Goal: Transaction & Acquisition: Obtain resource

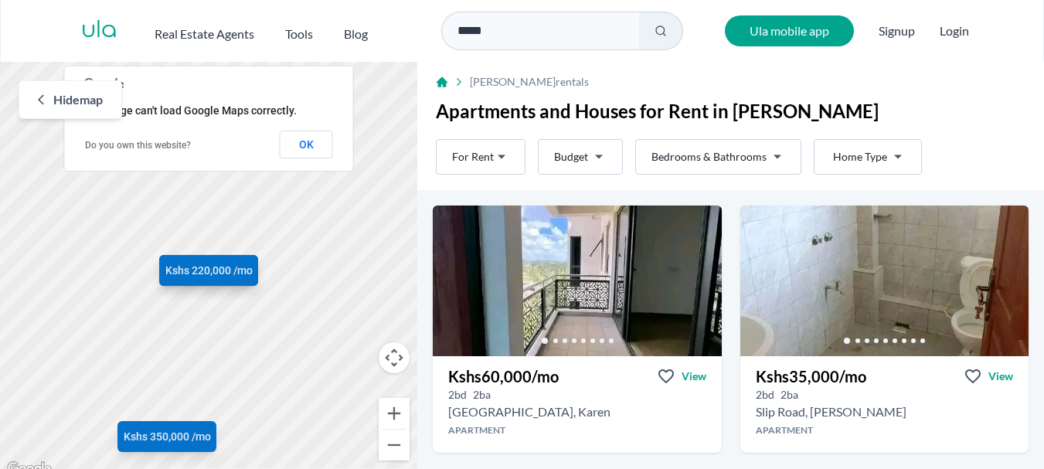
click at [728, 148] on html "Are you a real estate agent? Reach more buyers and renters. Sign up Ula Homes A…" at bounding box center [522, 239] width 1044 height 479
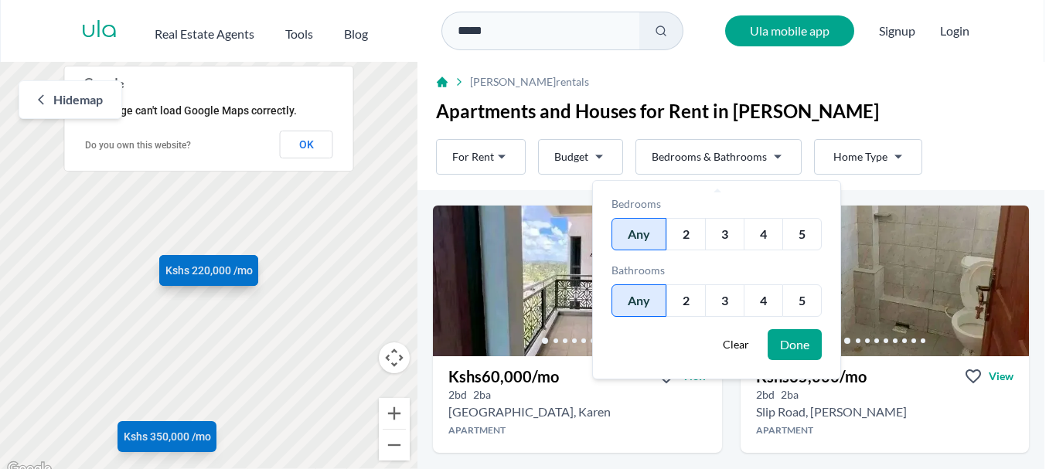
click at [921, 95] on html "Are you a real estate agent? Reach more buyers and renters. Sign up Ula Homes A…" at bounding box center [528, 239] width 1056 height 479
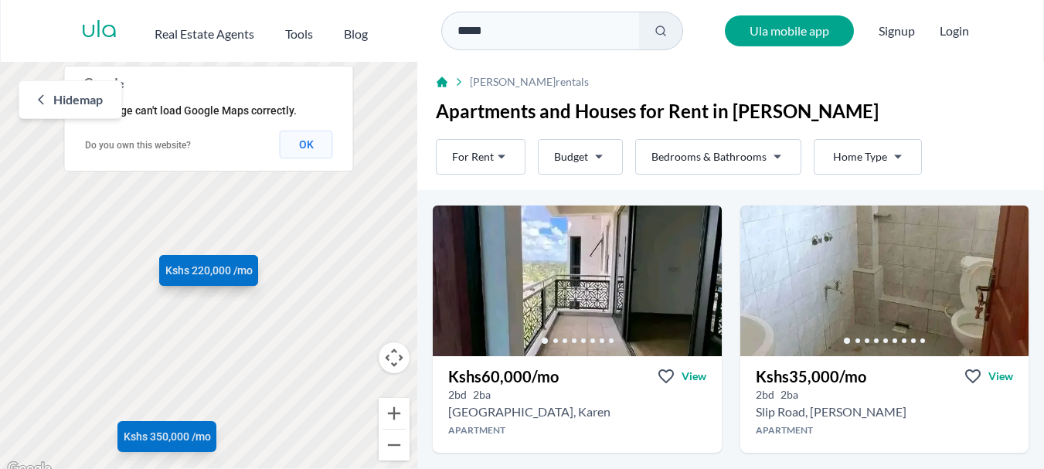
click at [315, 151] on button "OK" at bounding box center [306, 145] width 53 height 28
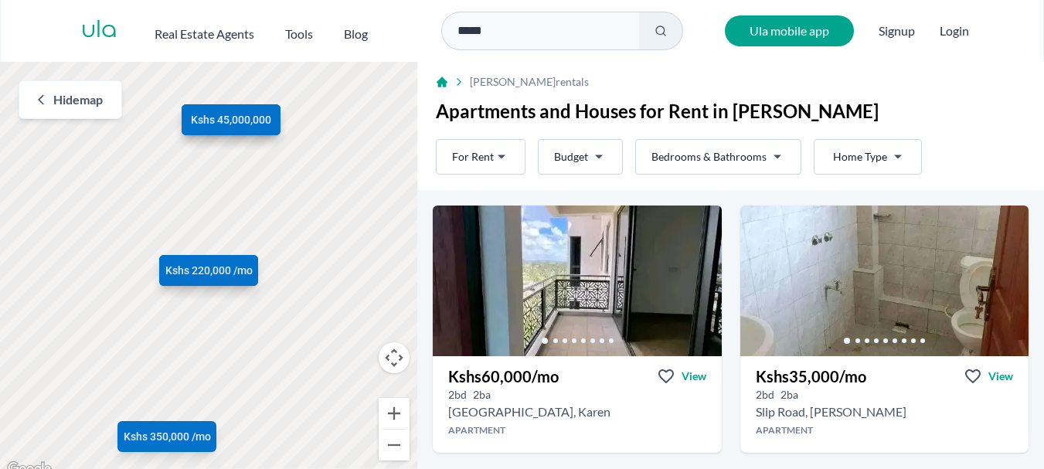
click at [107, 100] on div "Hide map" at bounding box center [71, 99] width 104 height 39
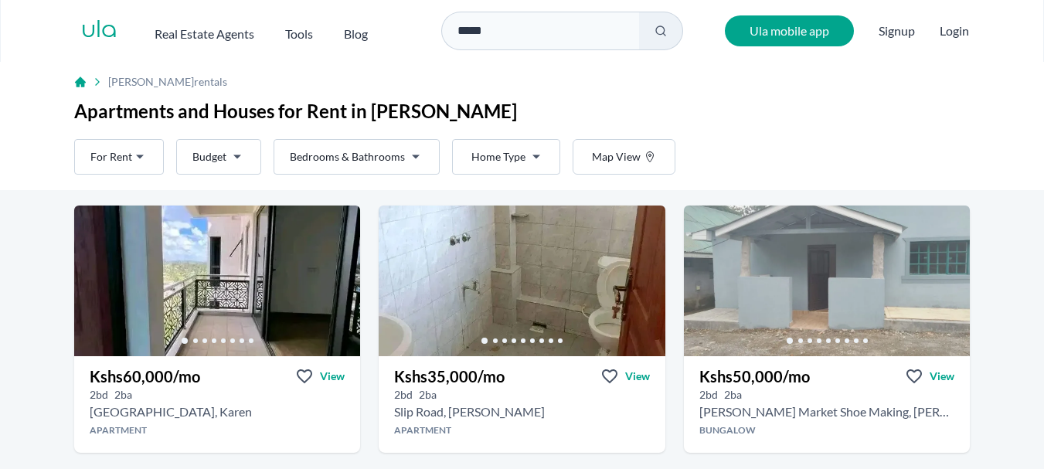
click at [231, 152] on html "Are you a real estate agent? Reach more buyers and renters. Sign up Ula Homes A…" at bounding box center [522, 242] width 1044 height 484
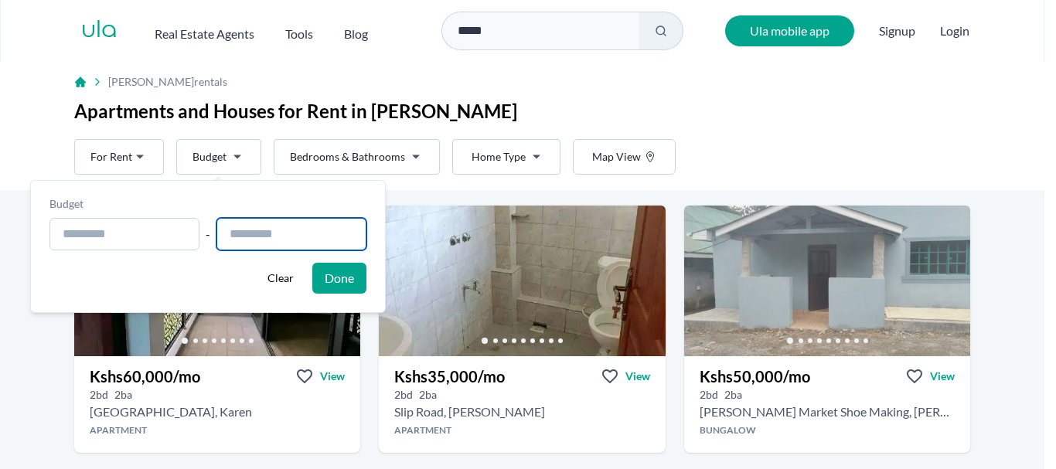
click at [250, 233] on input "text" at bounding box center [291, 234] width 150 height 32
type input "**********"
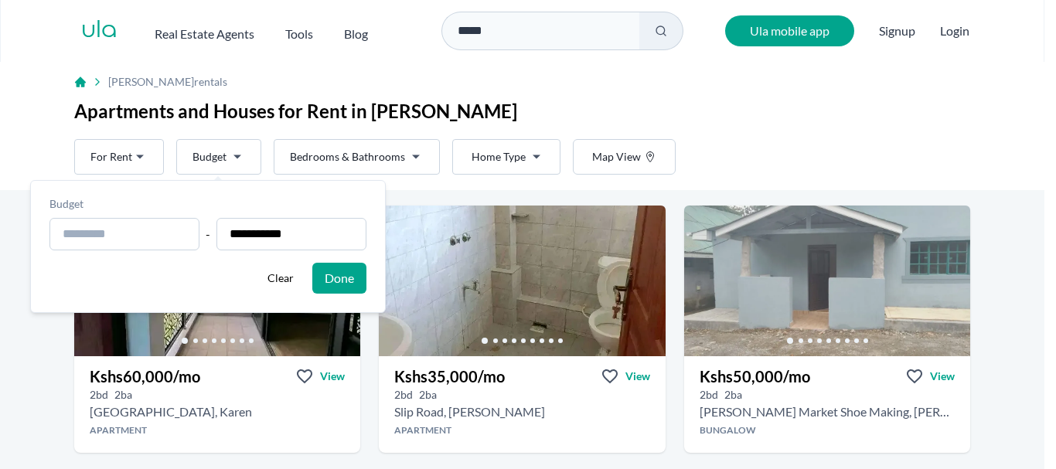
click at [358, 278] on button "Done" at bounding box center [339, 278] width 54 height 31
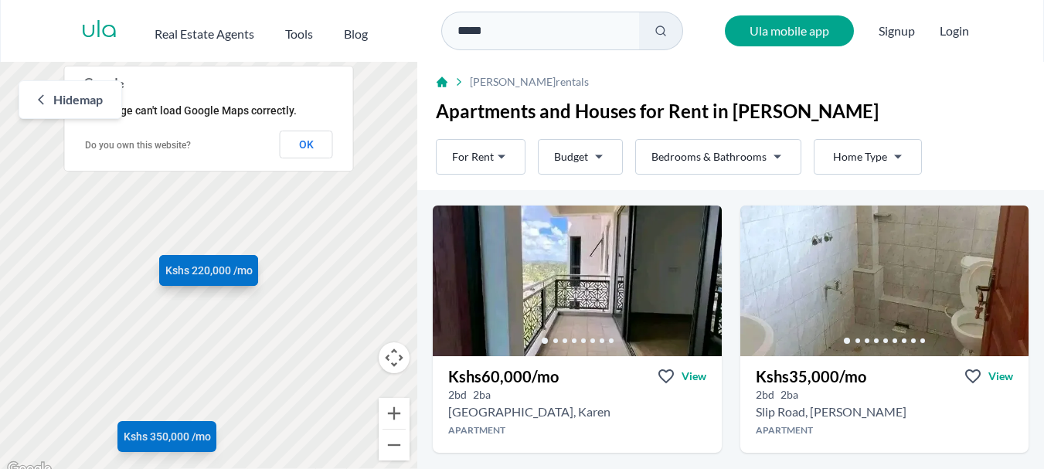
click at [58, 106] on span "Hide map" at bounding box center [77, 99] width 49 height 19
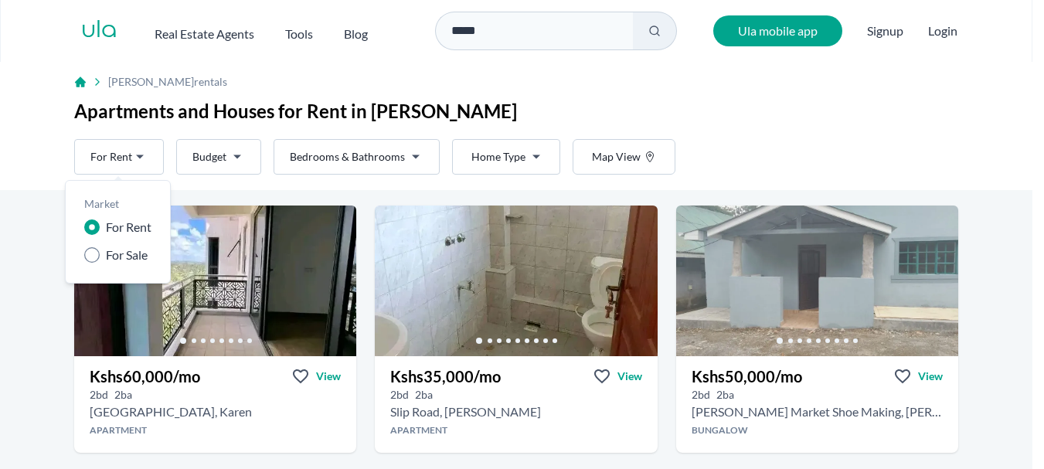
click at [120, 155] on html "Are you a real estate agent? Reach more buyers and renters. Sign up Ula Homes A…" at bounding box center [522, 242] width 1044 height 484
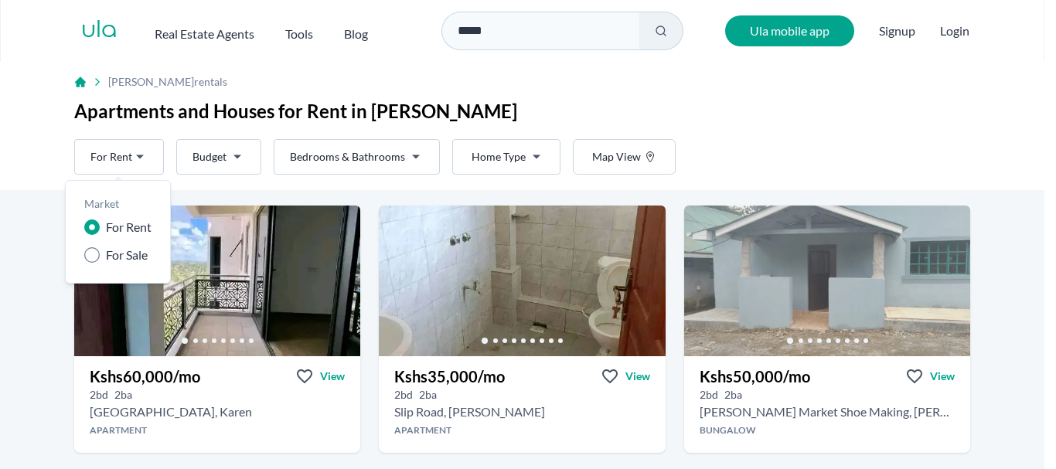
click at [120, 155] on html "Are you a real estate agent? Reach more buyers and renters. Sign up Ula Homes A…" at bounding box center [528, 242] width 1056 height 484
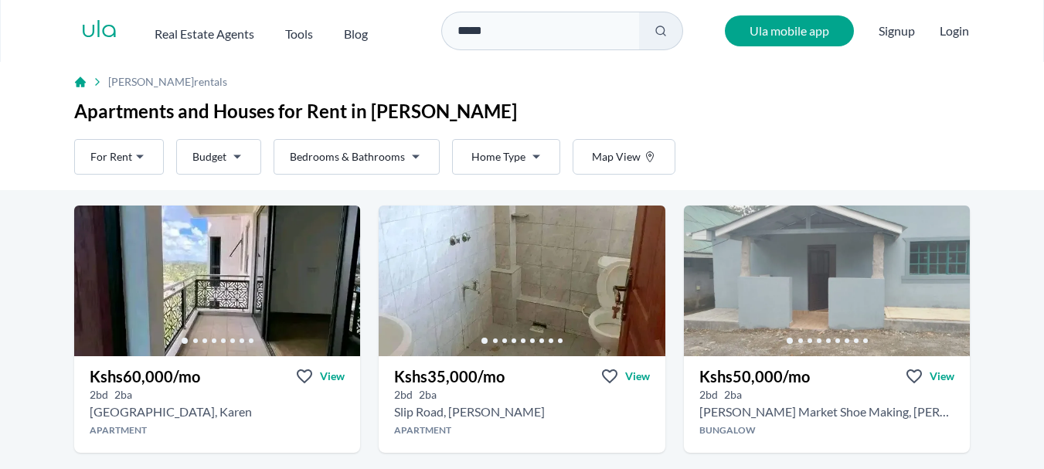
click at [227, 158] on html "Are you a real estate agent? Reach more buyers and renters. Sign up Ula Homes A…" at bounding box center [522, 242] width 1044 height 484
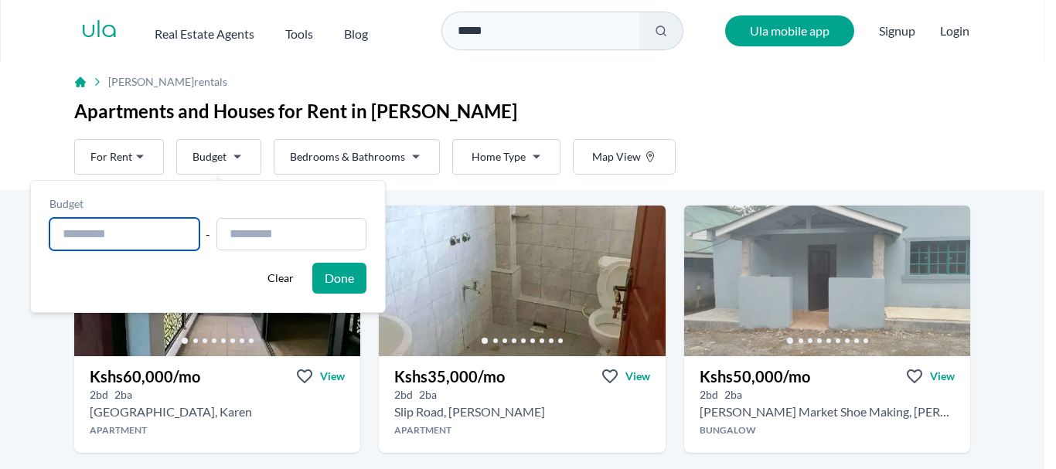
click at [139, 241] on input "text" at bounding box center [124, 234] width 150 height 32
type input "**********"
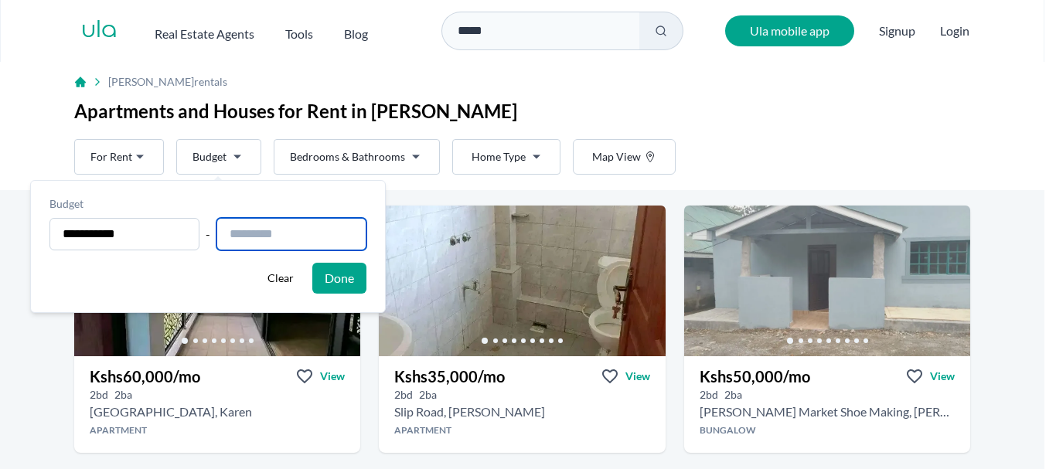
click at [264, 244] on input "text" at bounding box center [291, 234] width 150 height 32
type input "**********"
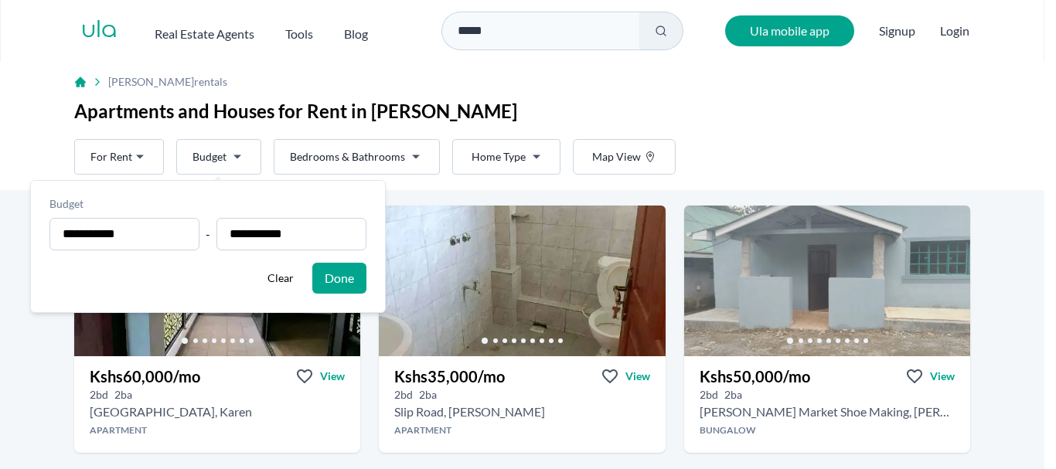
click at [352, 278] on button "Done" at bounding box center [339, 278] width 54 height 31
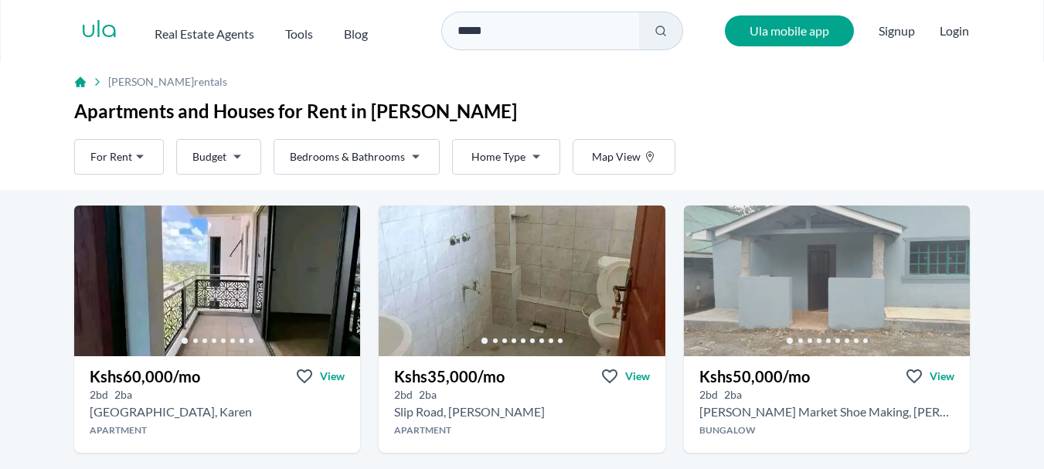
click at [194, 152] on html "Are you a real estate agent? Reach more buyers and renters. Sign up Ula Homes A…" at bounding box center [522, 242] width 1044 height 484
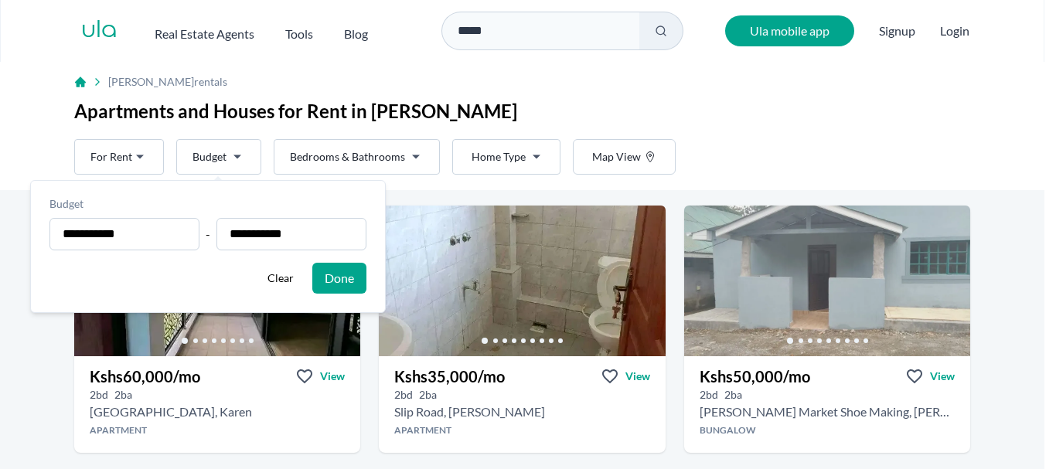
click at [359, 271] on button "Done" at bounding box center [339, 278] width 54 height 31
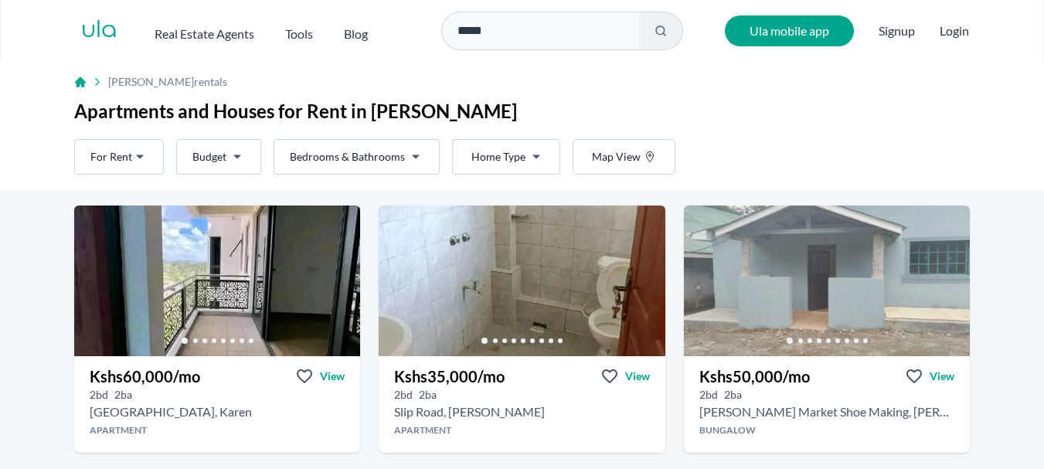
click at [667, 26] on icon at bounding box center [661, 31] width 12 height 12
click at [234, 158] on html "Are you a real estate agent? Reach more buyers and renters. Sign up Ula Homes A…" at bounding box center [522, 242] width 1044 height 484
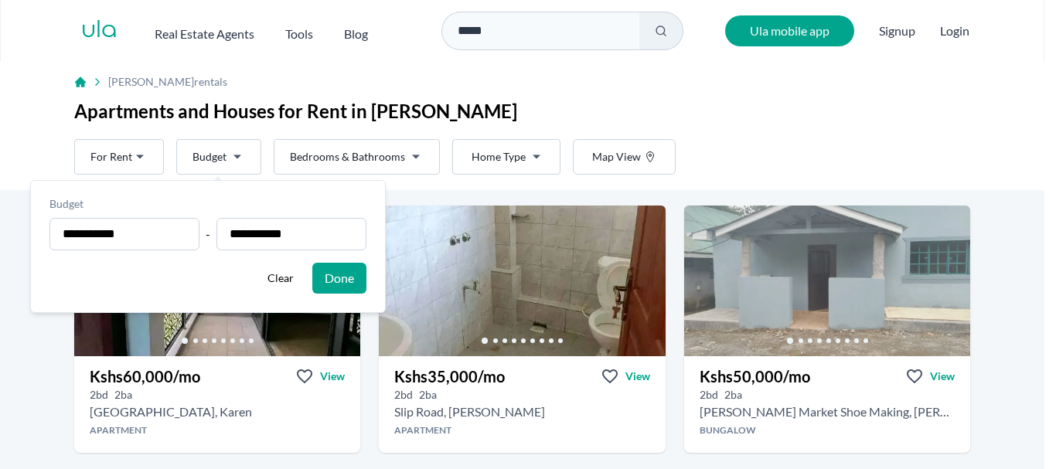
click at [234, 158] on html "Are you a real estate agent? Reach more buyers and renters. Sign up Ula Homes A…" at bounding box center [528, 242] width 1056 height 484
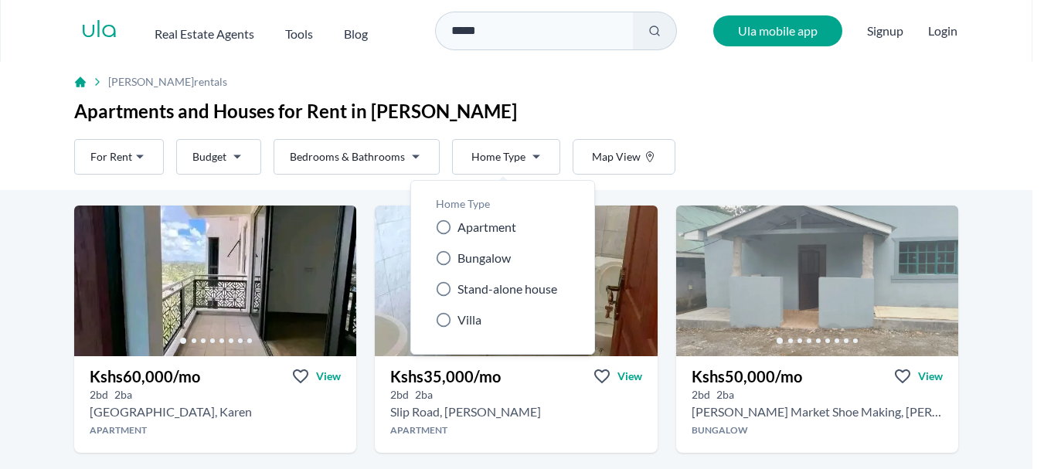
click at [509, 155] on html "Are you a real estate agent? Reach more buyers and renters. Sign up Ula Homes A…" at bounding box center [522, 242] width 1044 height 484
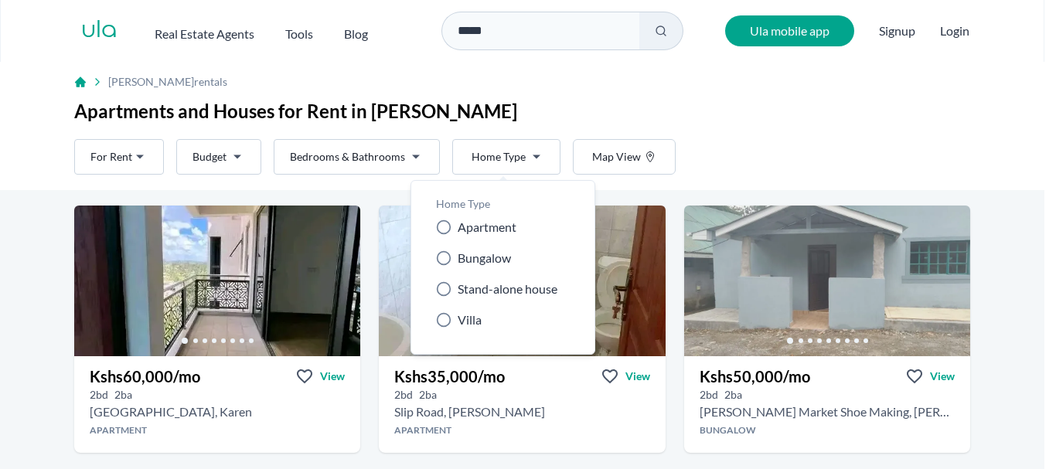
click at [509, 155] on html "Are you a real estate agent? Reach more buyers and renters. Sign up Ula Homes A…" at bounding box center [528, 242] width 1056 height 484
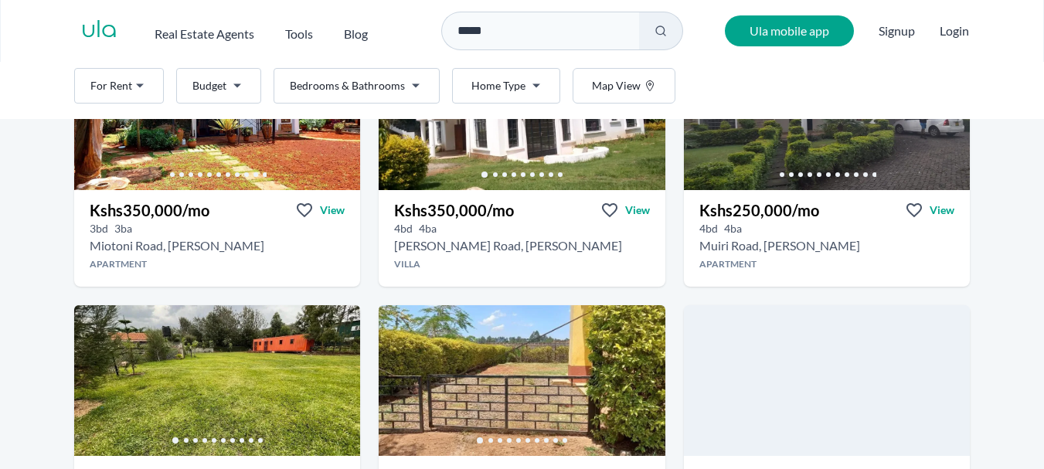
scroll to position [468, 0]
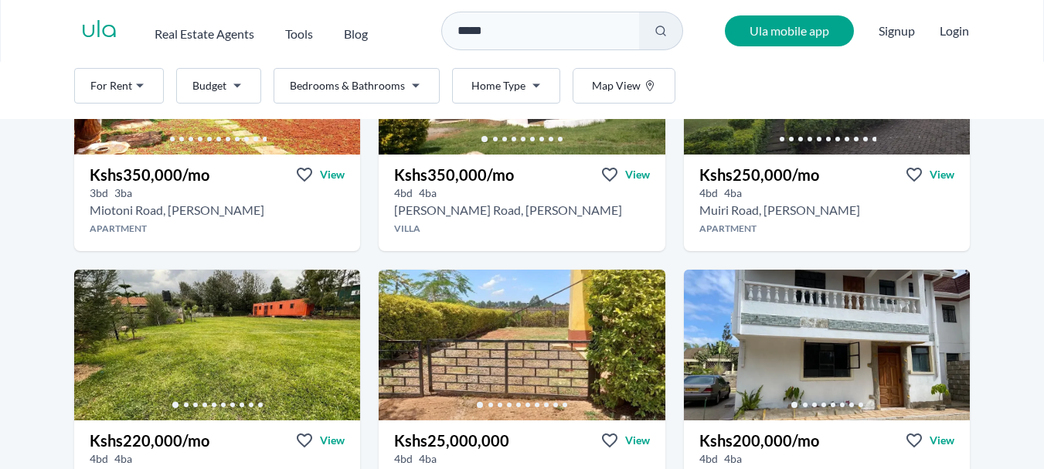
click at [483, 377] on img at bounding box center [522, 345] width 286 height 151
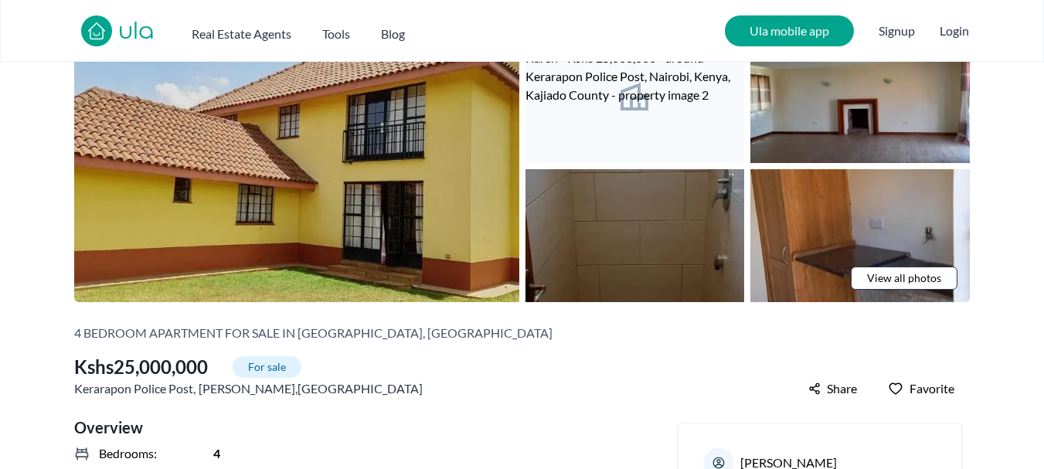
scroll to position [95, 0]
